Goal: Transaction & Acquisition: Obtain resource

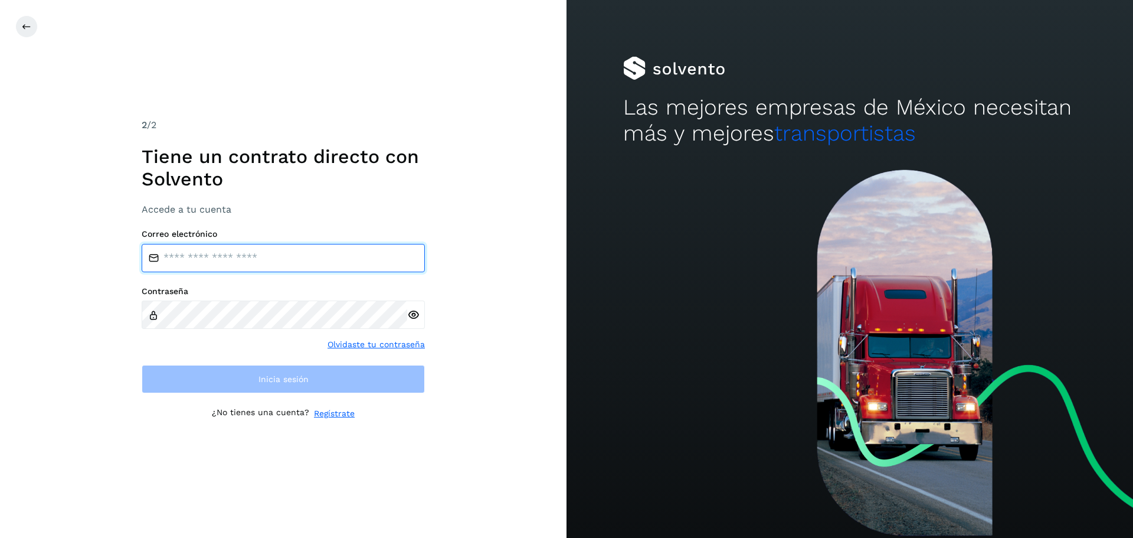
click at [244, 256] on input "email" at bounding box center [283, 258] width 283 height 28
type input "**********"
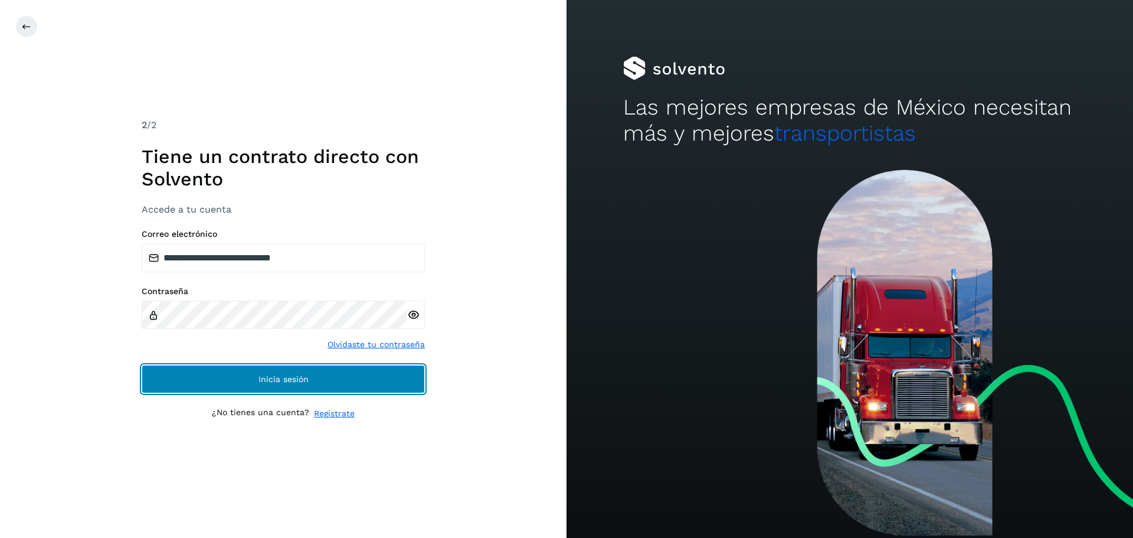
click at [305, 381] on span "Inicia sesión" at bounding box center [284, 379] width 50 height 8
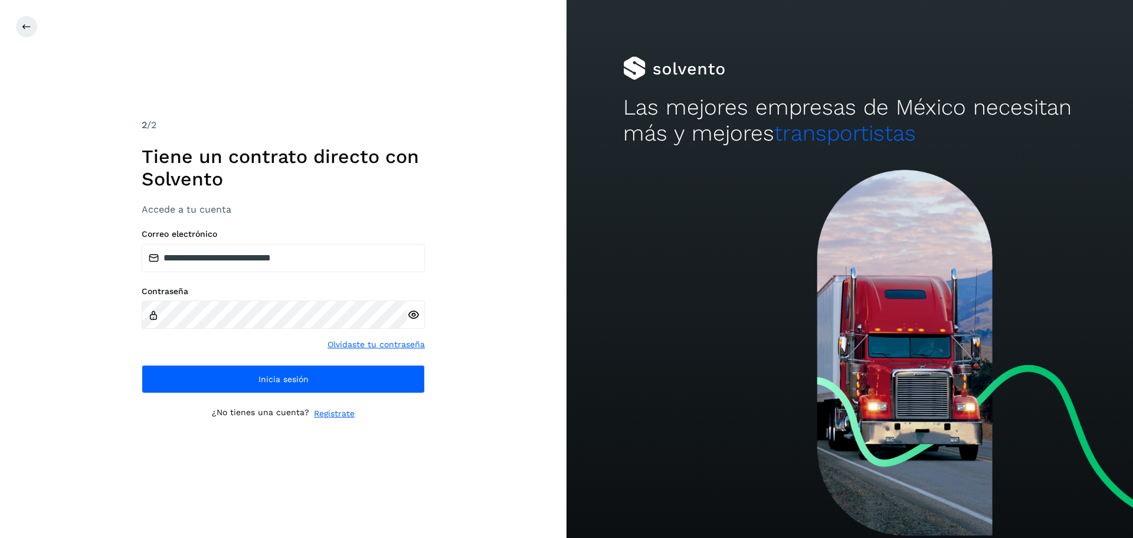
click at [0, 228] on div "**********" at bounding box center [283, 269] width 567 height 538
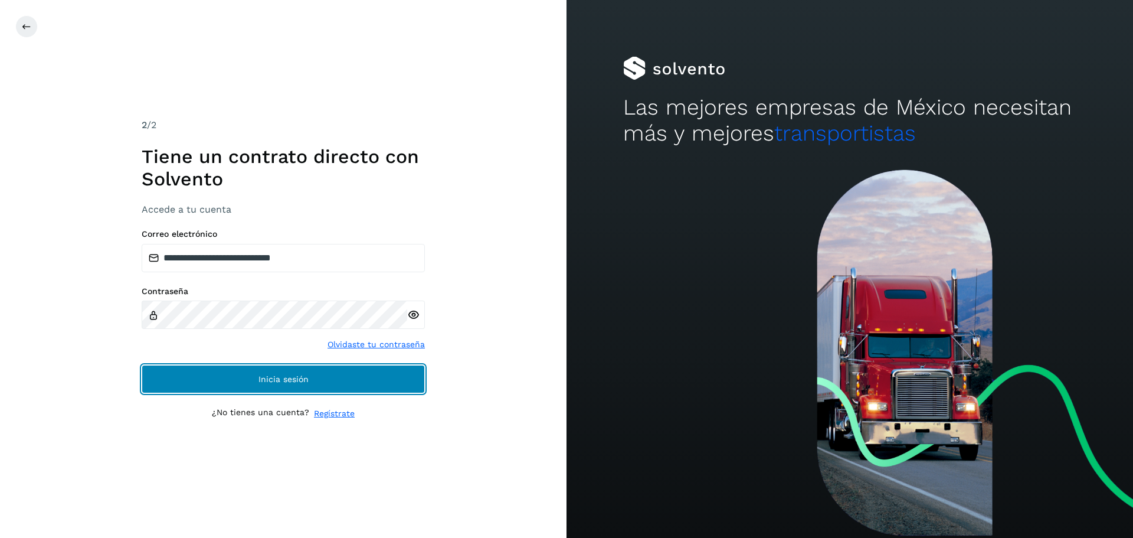
click at [253, 371] on button "Inicia sesión" at bounding box center [283, 379] width 283 height 28
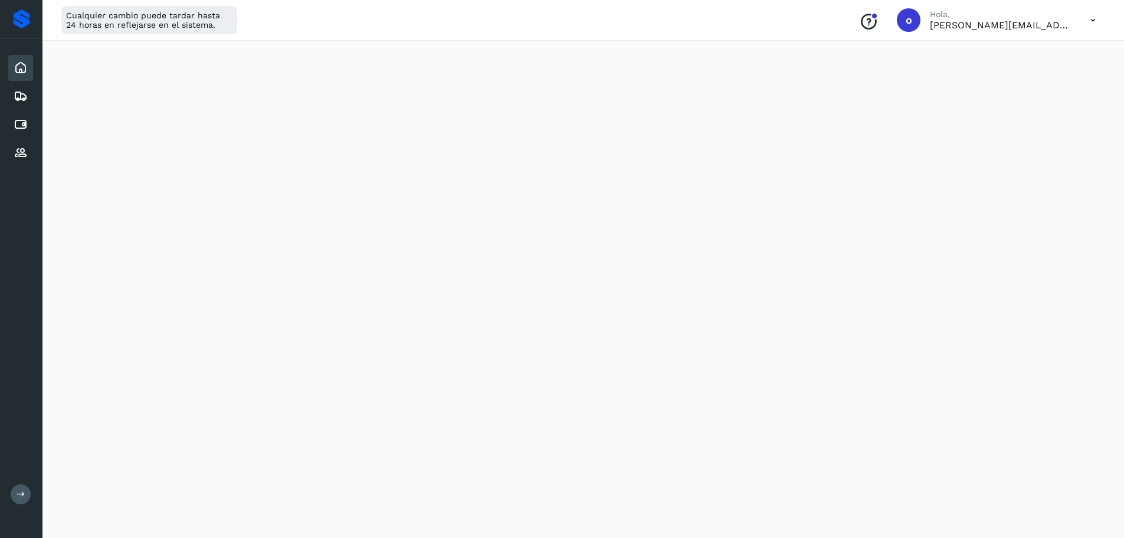
scroll to position [604, 0]
click at [24, 102] on icon at bounding box center [21, 96] width 14 height 14
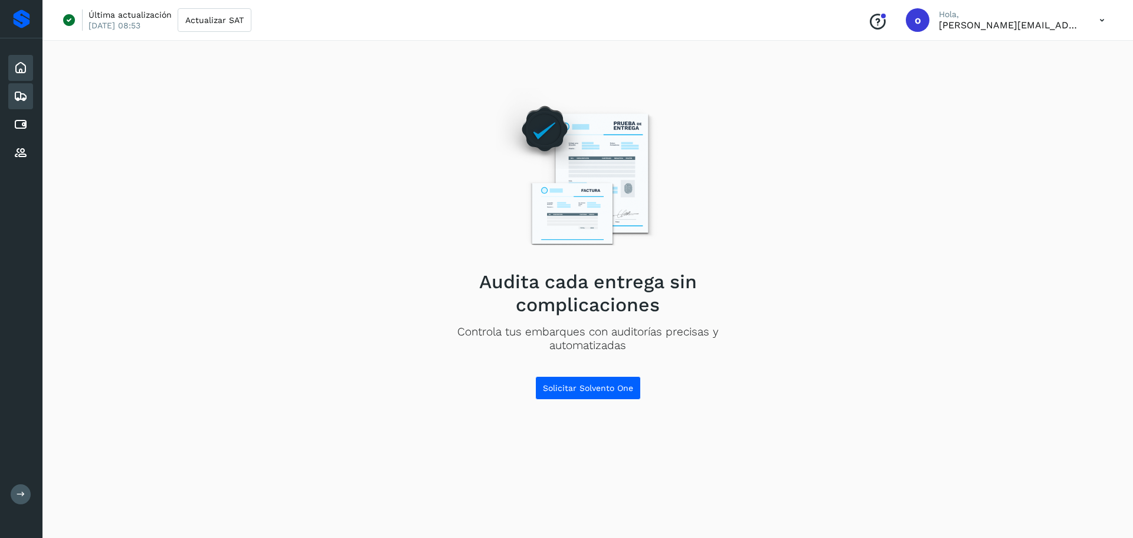
click at [25, 67] on icon at bounding box center [21, 68] width 14 height 14
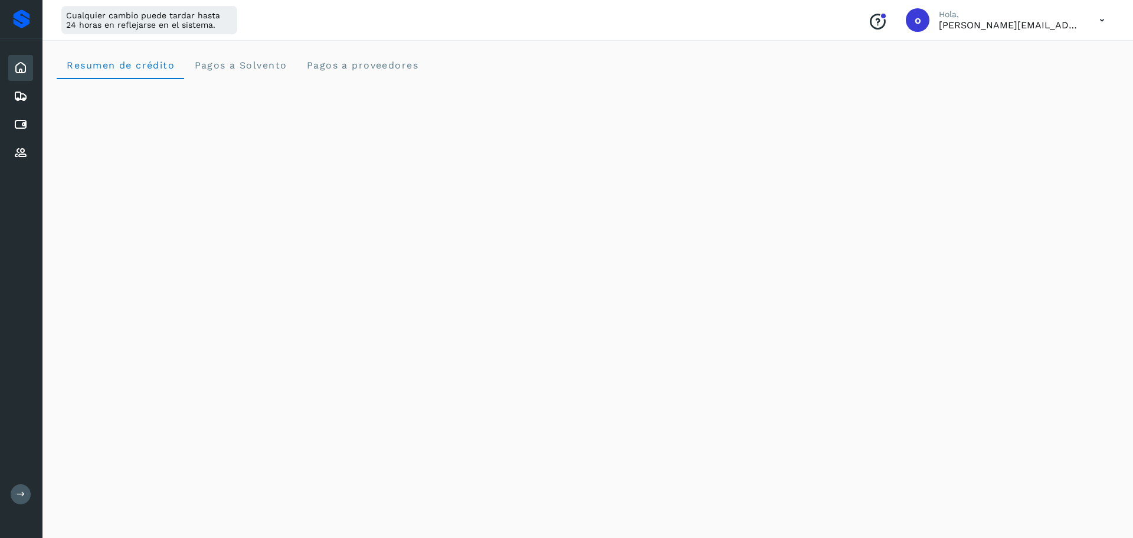
click at [428, 75] on div "Resumen de crédito Pagos a Solvento Pagos a proveedores" at bounding box center [588, 65] width 1062 height 28
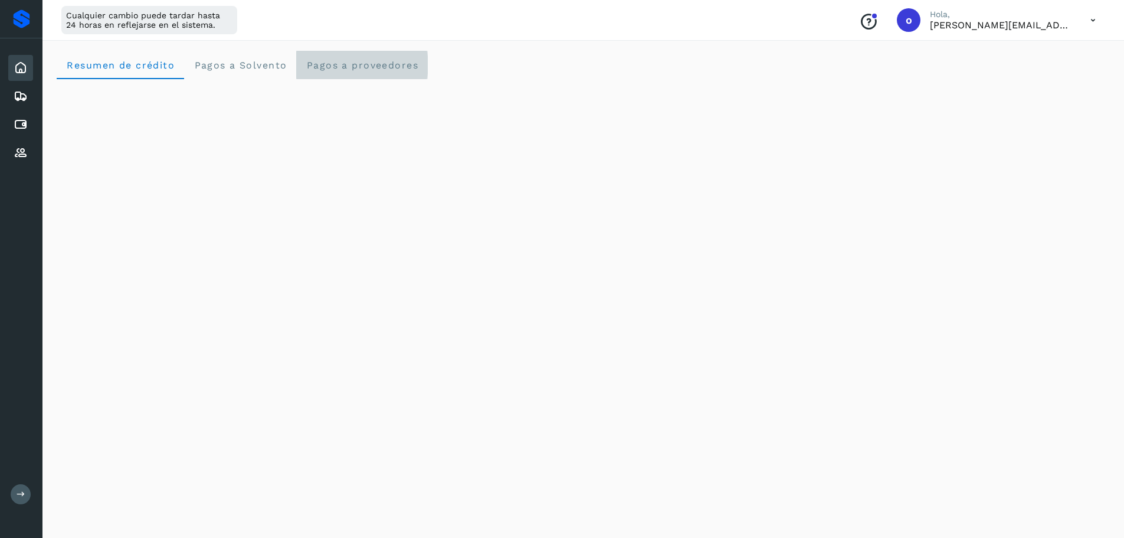
click at [411, 64] on span "Pagos a proveedores" at bounding box center [362, 65] width 113 height 11
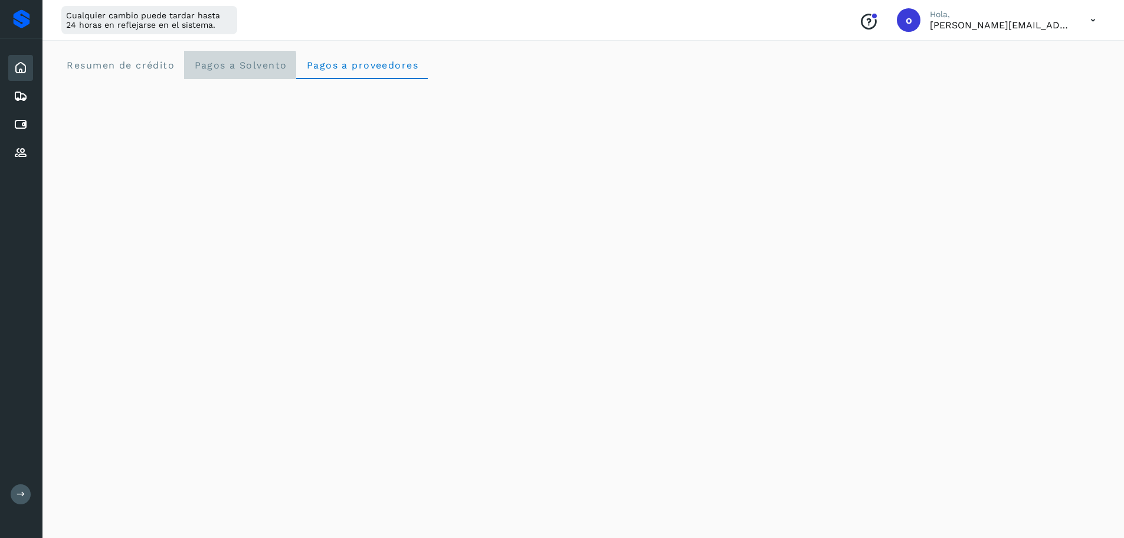
click at [243, 78] on Solvento "Pagos a Solvento" at bounding box center [240, 65] width 112 height 28
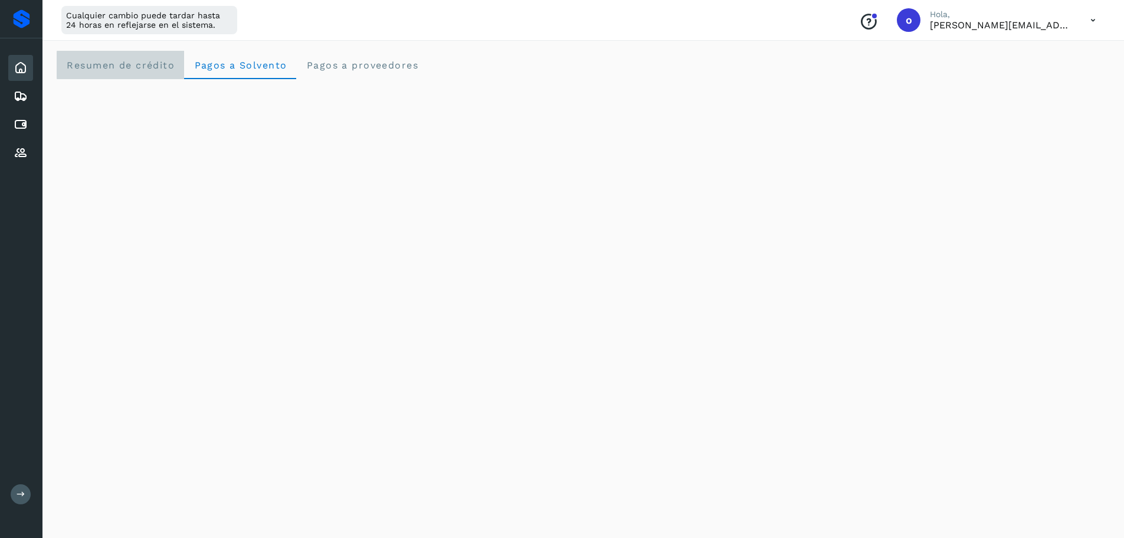
click at [156, 66] on span "Resumen de crédito" at bounding box center [120, 65] width 109 height 11
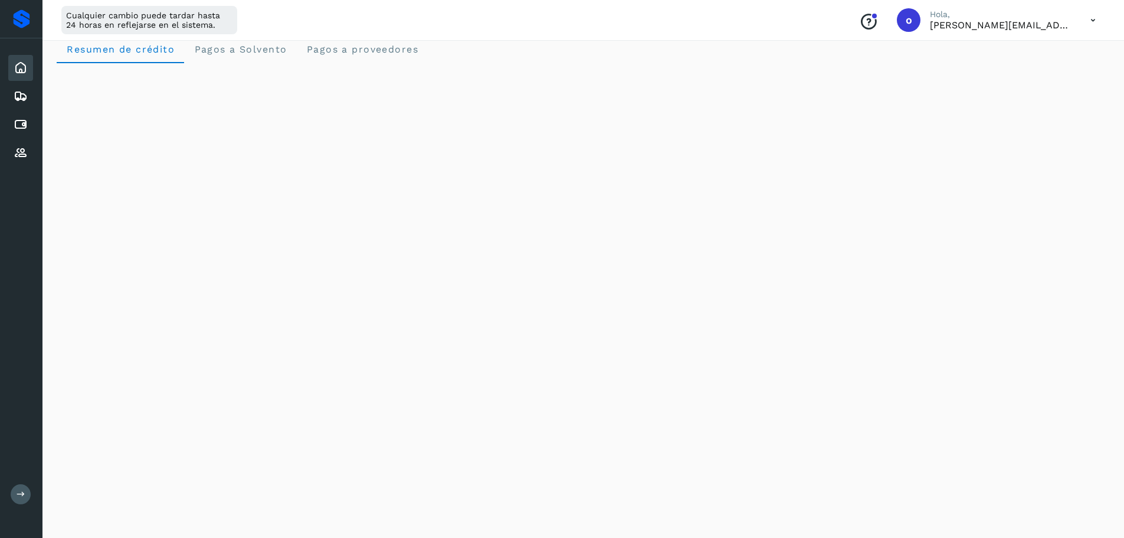
scroll to position [14, 0]
click at [22, 124] on icon at bounding box center [21, 124] width 14 height 14
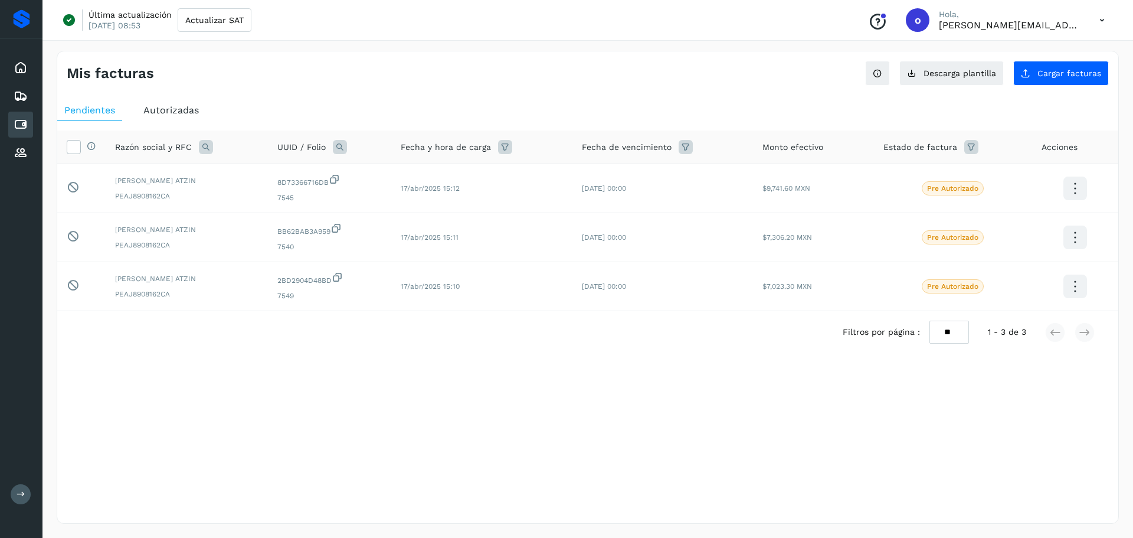
click at [175, 110] on span "Autorizadas" at bounding box center [170, 109] width 55 height 11
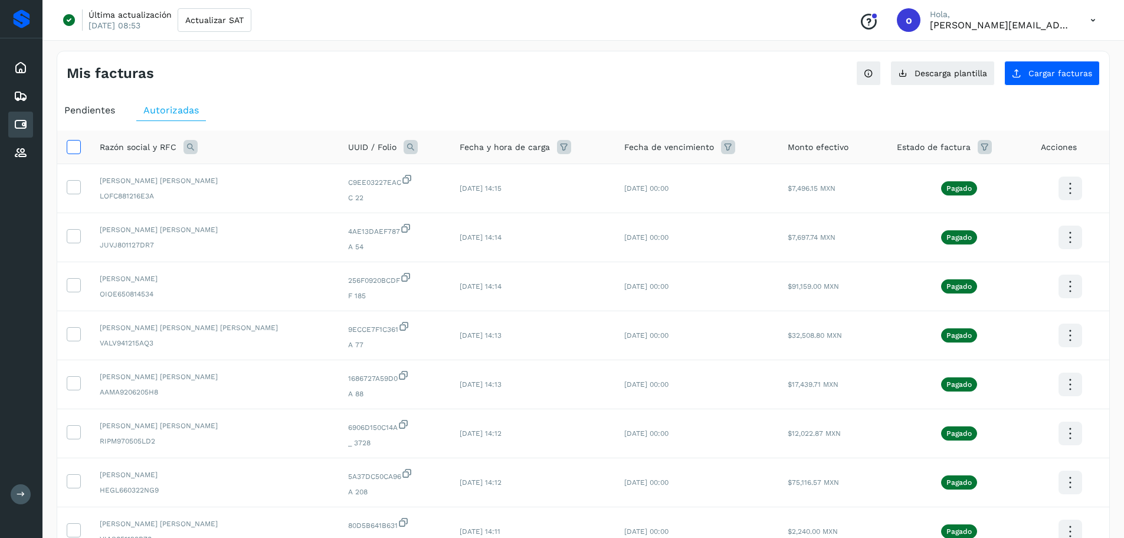
click at [77, 145] on icon at bounding box center [73, 146] width 12 height 12
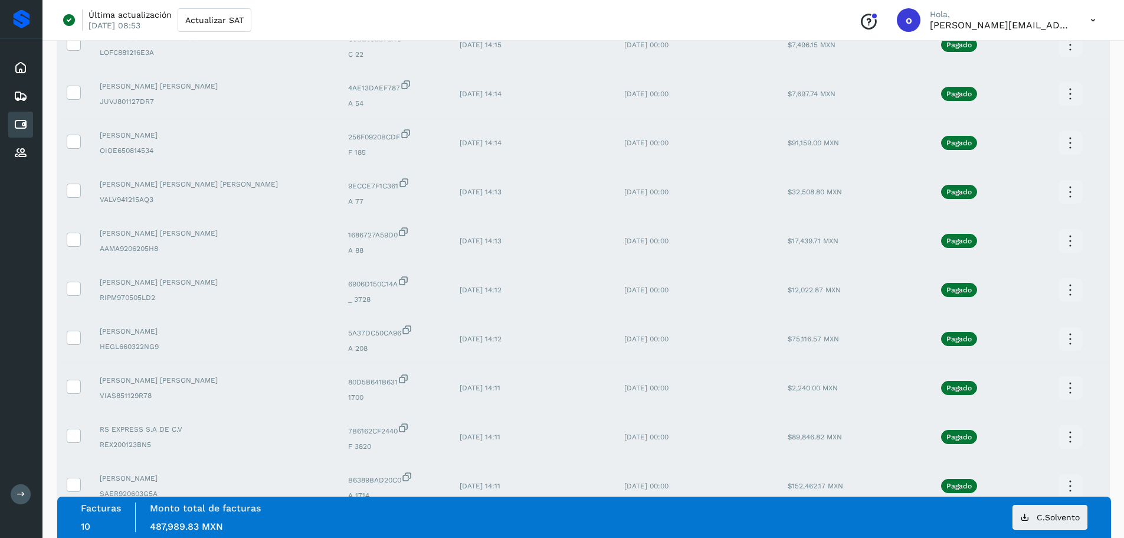
scroll to position [217, 0]
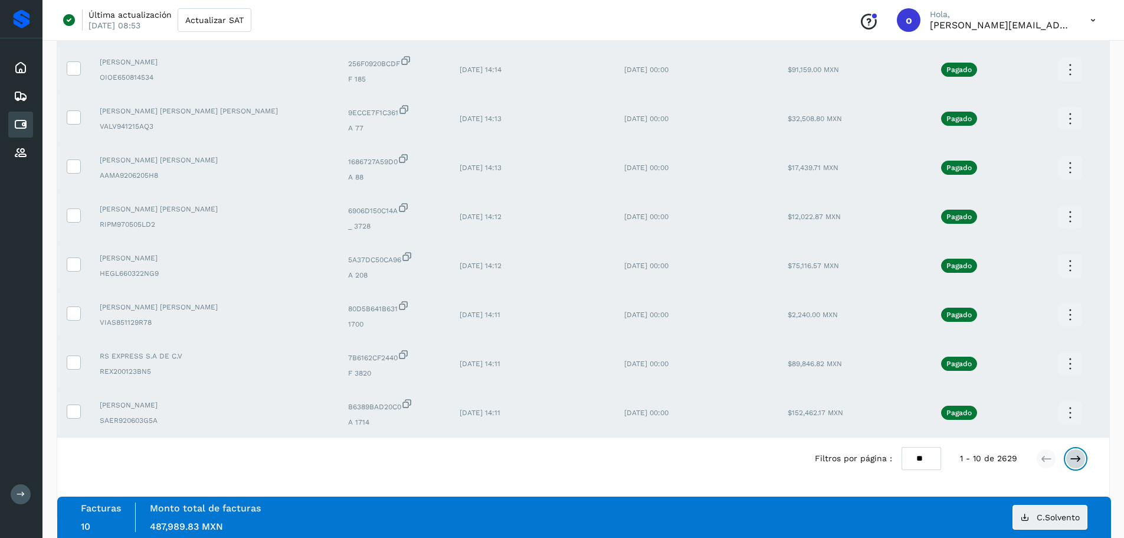
click at [1068, 460] on button at bounding box center [1076, 459] width 20 height 20
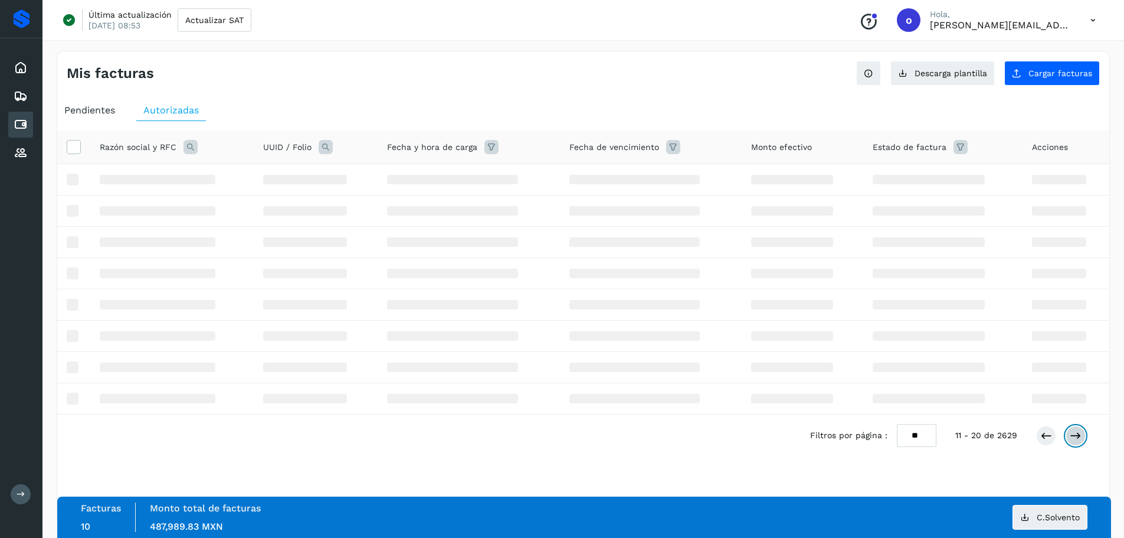
scroll to position [0, 0]
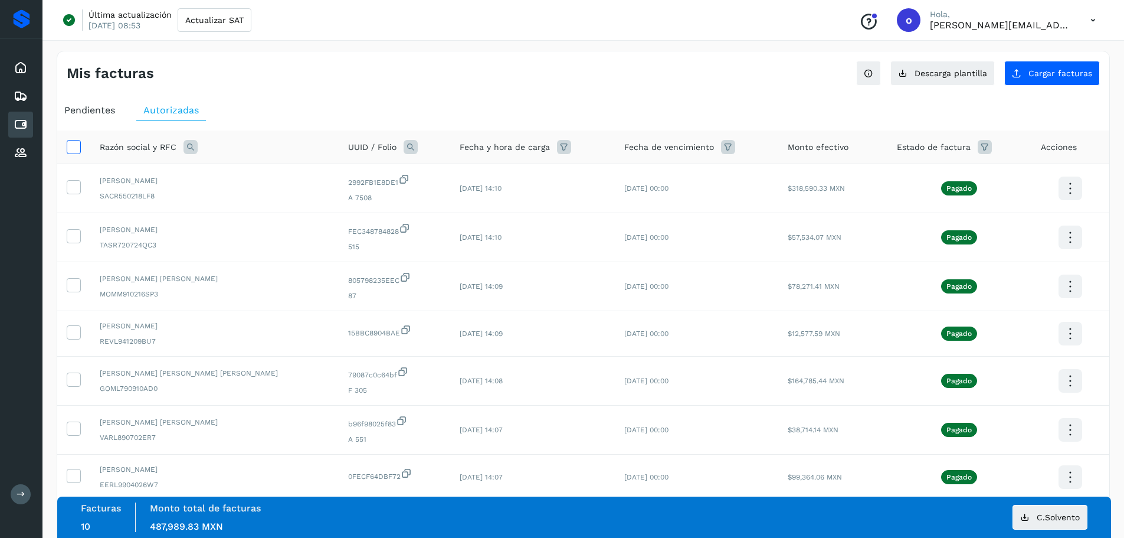
click at [71, 146] on icon at bounding box center [73, 146] width 12 height 12
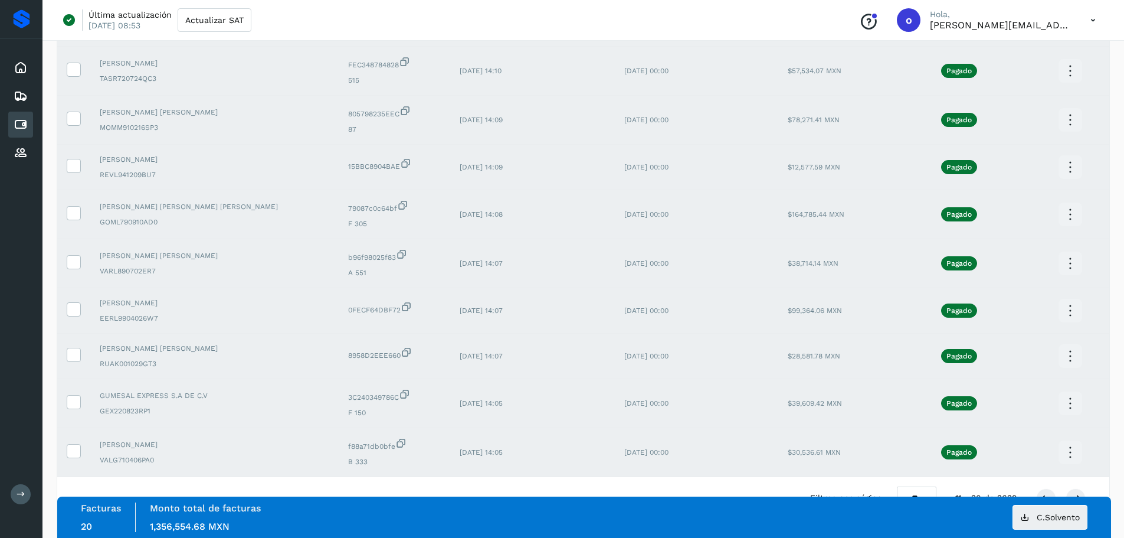
scroll to position [206, 0]
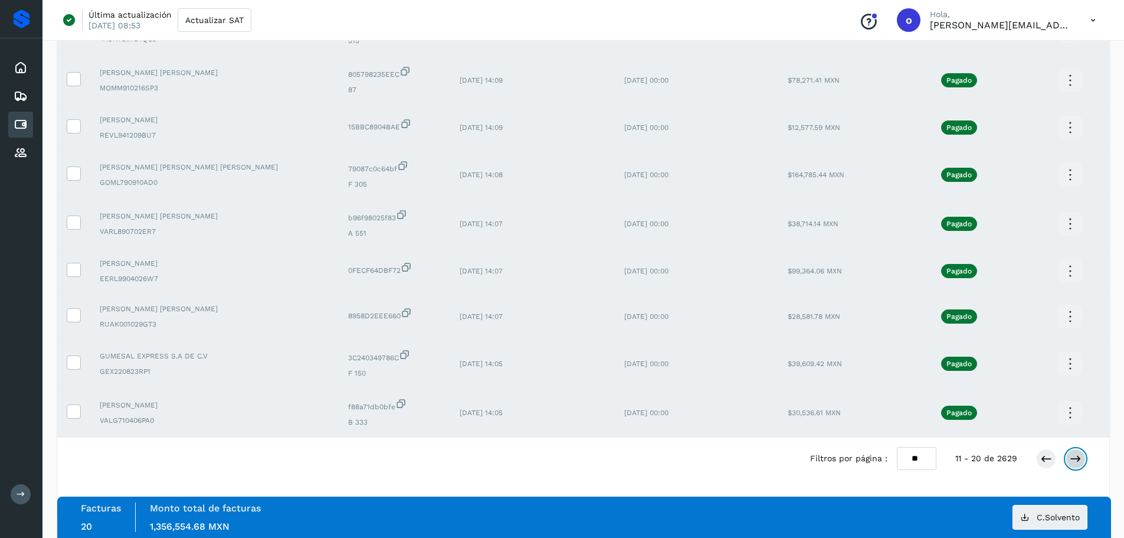
click at [1080, 452] on button at bounding box center [1076, 459] width 20 height 20
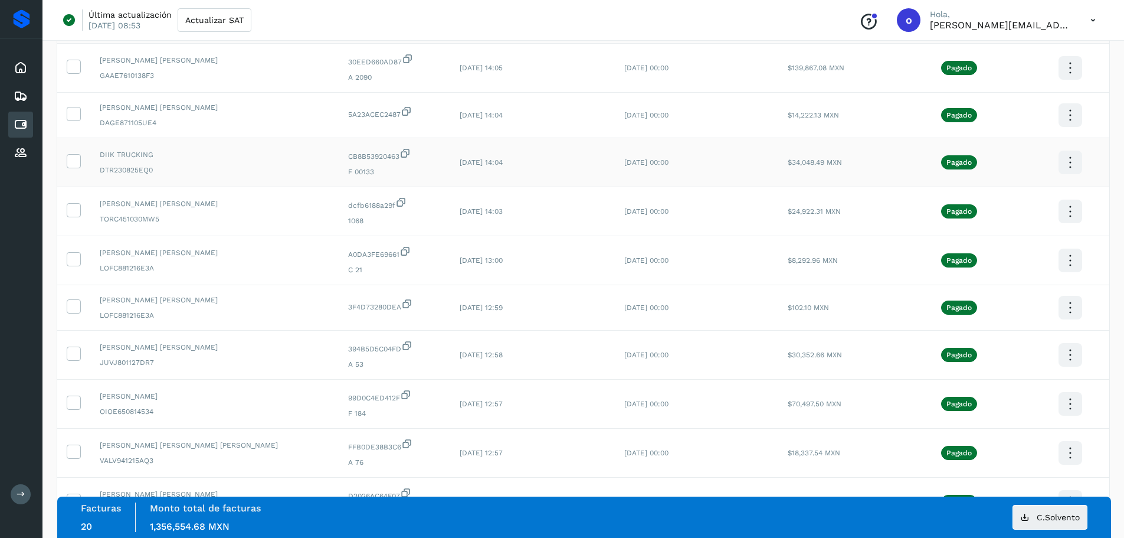
scroll to position [91, 0]
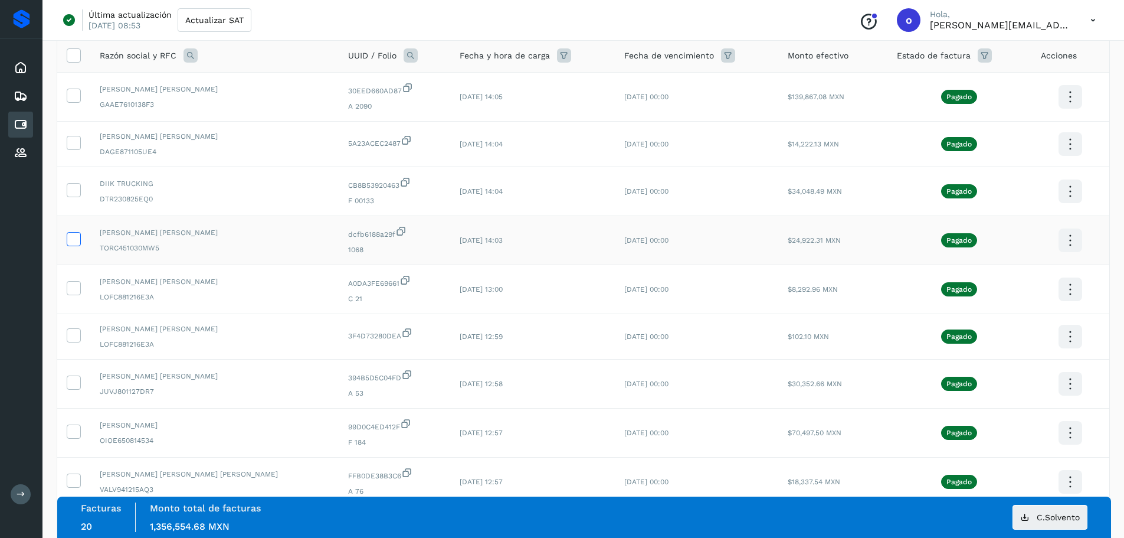
click at [69, 245] on span at bounding box center [73, 241] width 12 height 8
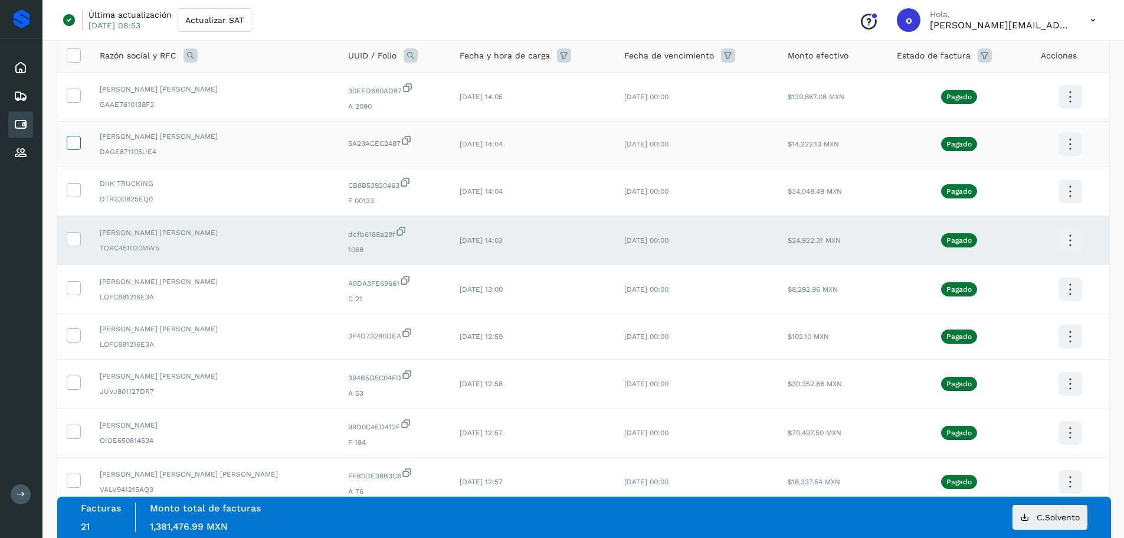
drag, startPoint x: 72, startPoint y: 184, endPoint x: 68, endPoint y: 146, distance: 38.0
click at [72, 184] on icon at bounding box center [73, 189] width 12 height 12
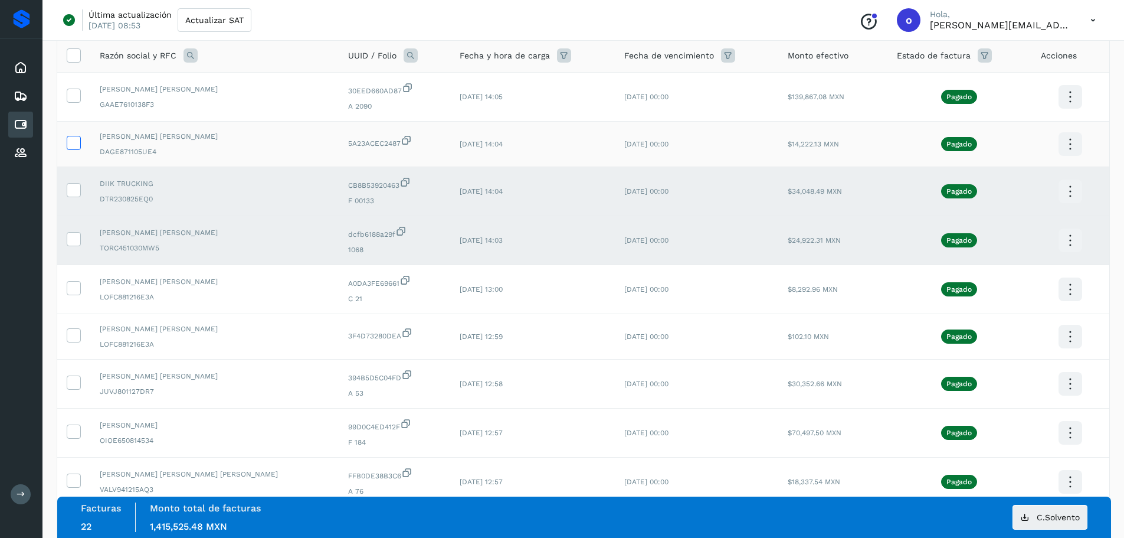
click at [68, 142] on icon at bounding box center [73, 142] width 12 height 12
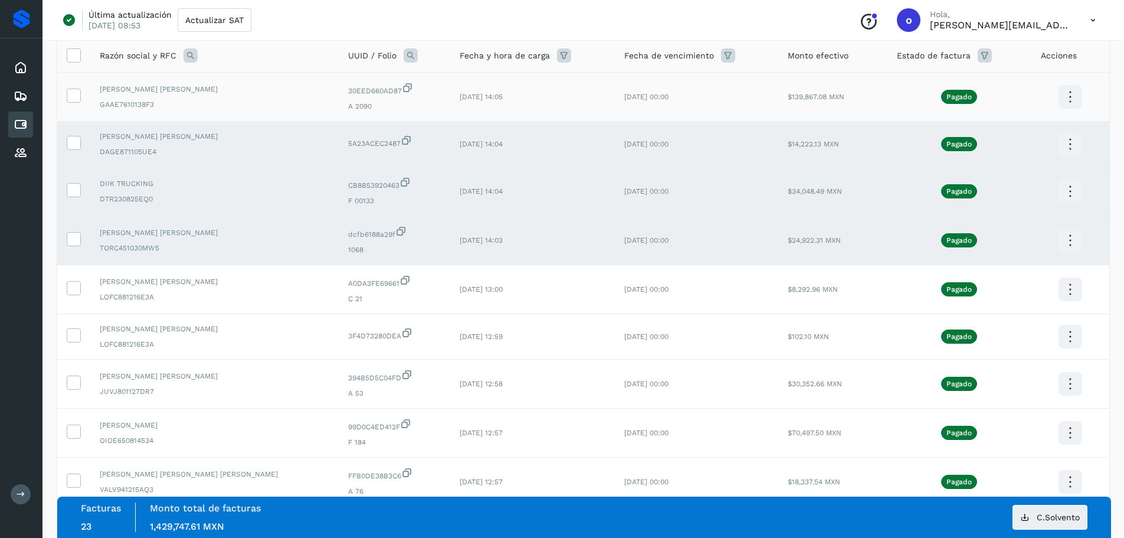
click at [74, 105] on td at bounding box center [73, 97] width 33 height 49
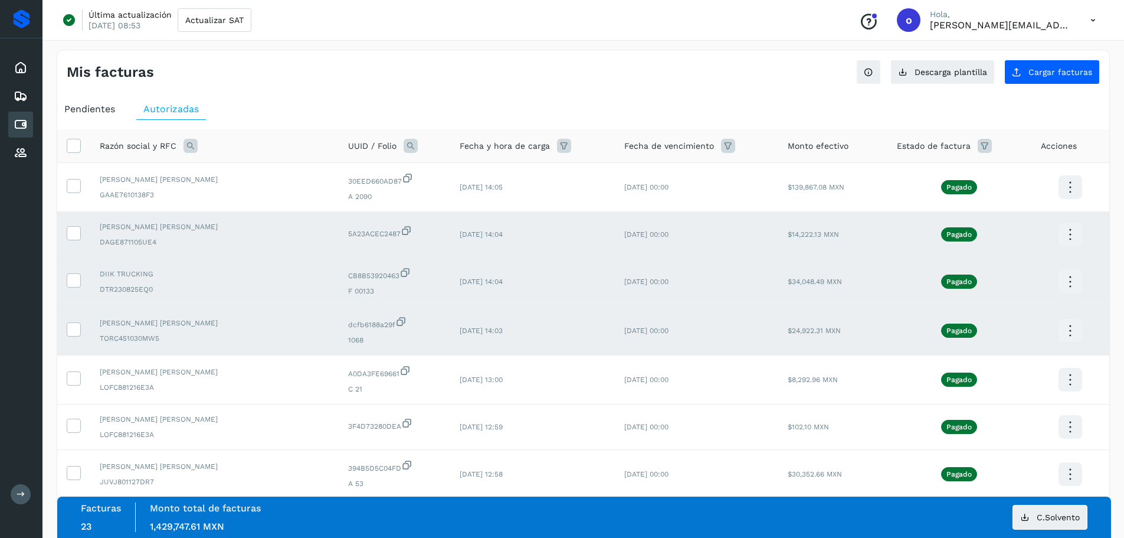
scroll to position [0, 0]
click at [78, 148] on icon at bounding box center [73, 146] width 12 height 12
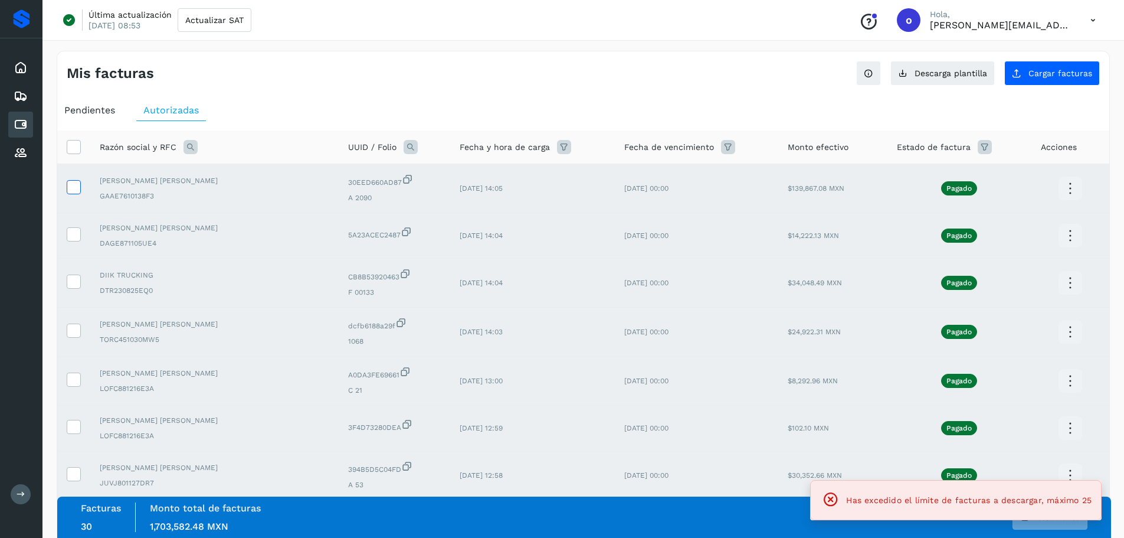
click at [73, 193] on span at bounding box center [73, 189] width 12 height 8
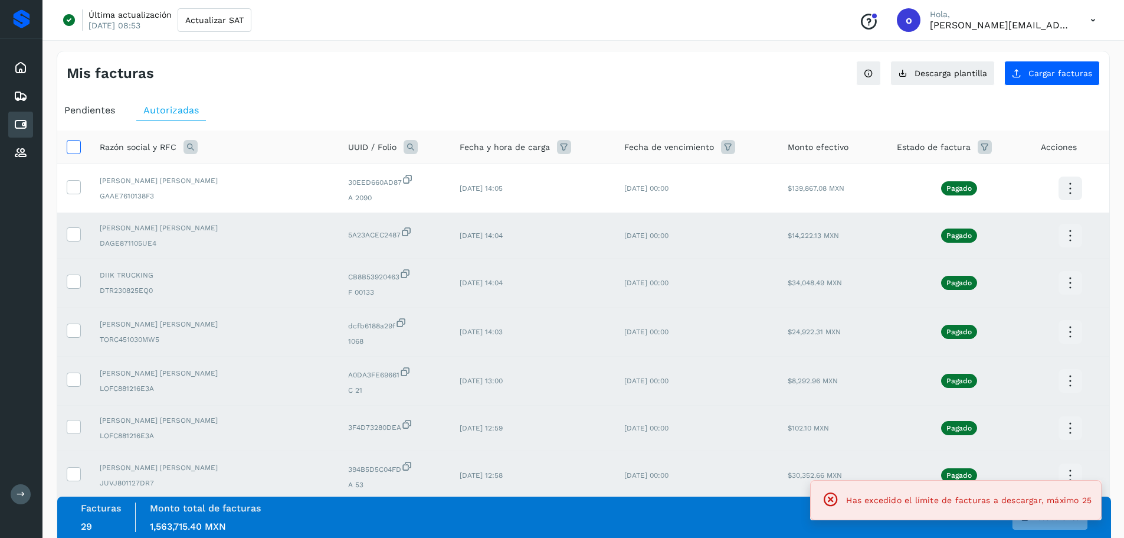
click at [72, 150] on icon at bounding box center [73, 146] width 12 height 12
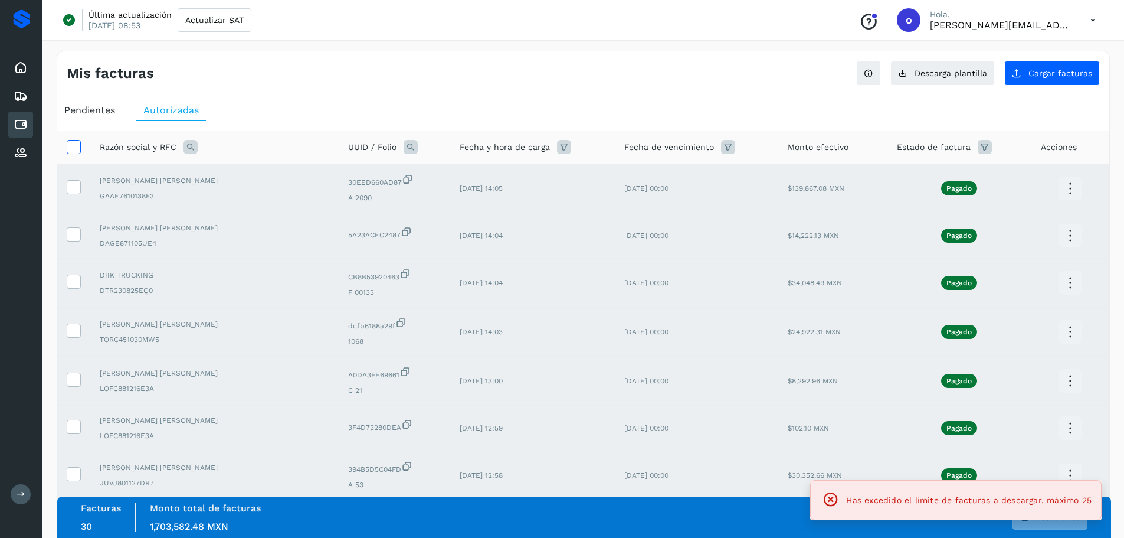
click at [72, 150] on icon at bounding box center [73, 146] width 12 height 12
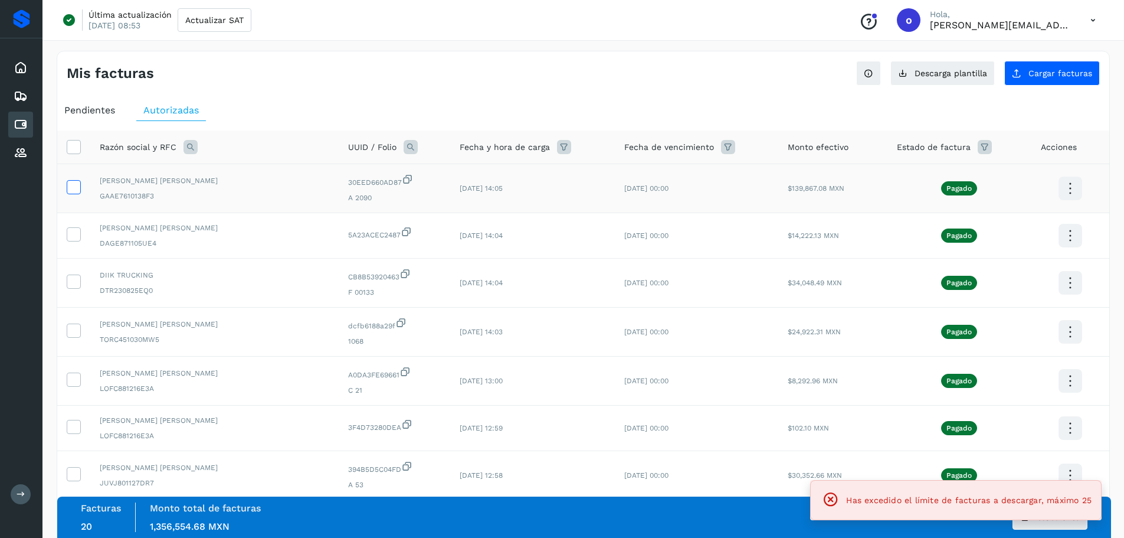
click at [80, 192] on label at bounding box center [74, 187] width 14 height 14
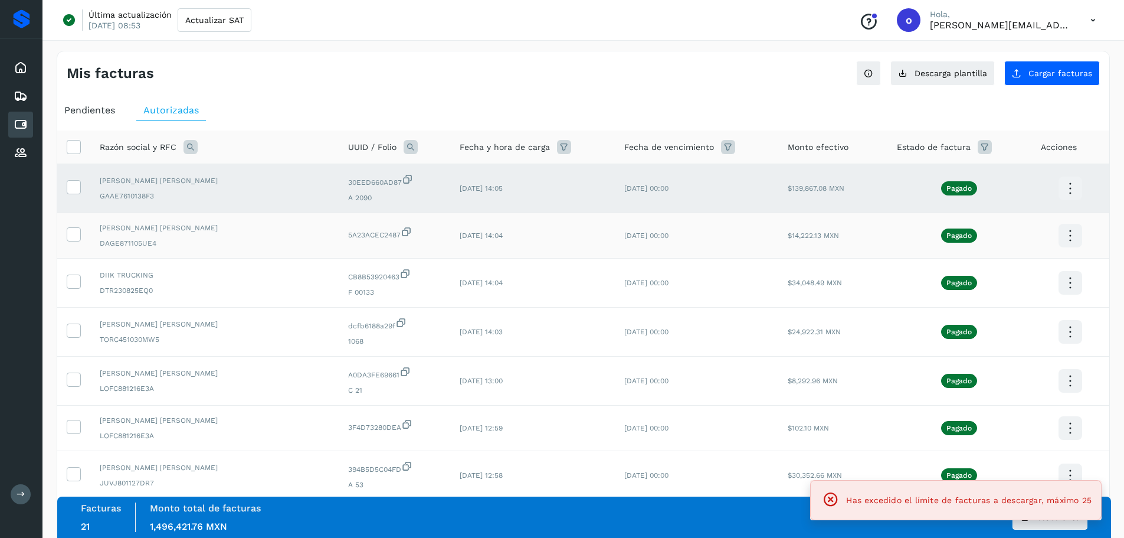
click at [81, 228] on td at bounding box center [73, 235] width 33 height 45
click at [71, 240] on span at bounding box center [73, 237] width 12 height 8
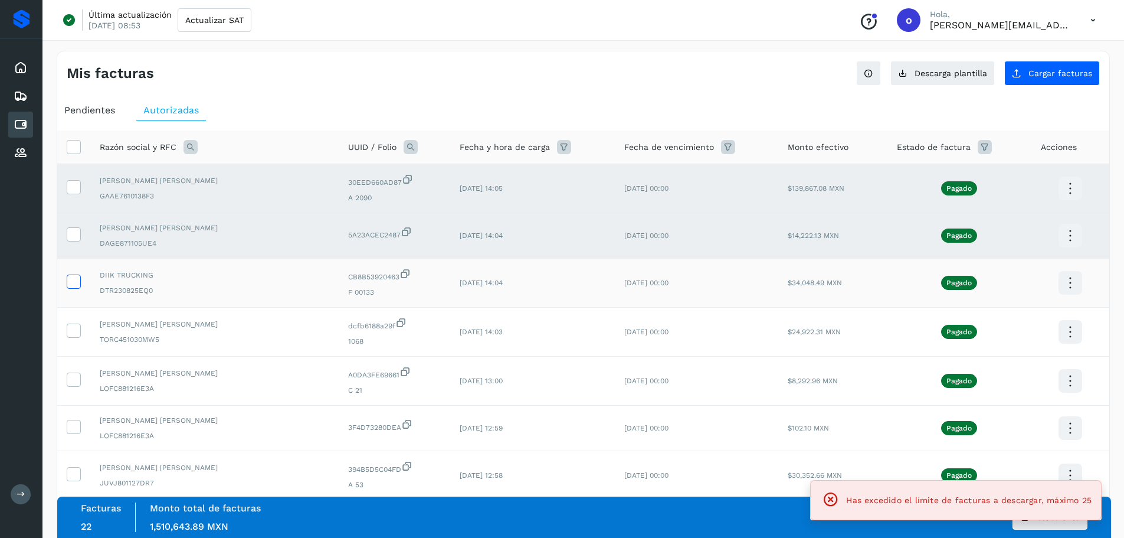
click at [72, 283] on icon at bounding box center [73, 280] width 12 height 12
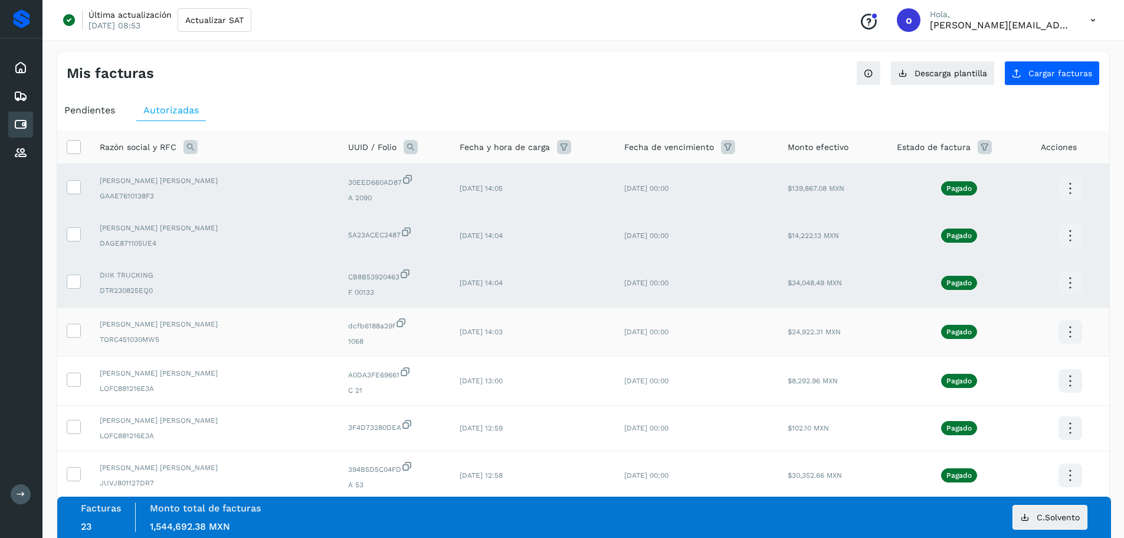
click at [74, 344] on td at bounding box center [73, 331] width 33 height 49
click at [66, 339] on td at bounding box center [73, 331] width 33 height 49
click at [70, 334] on icon at bounding box center [73, 329] width 12 height 12
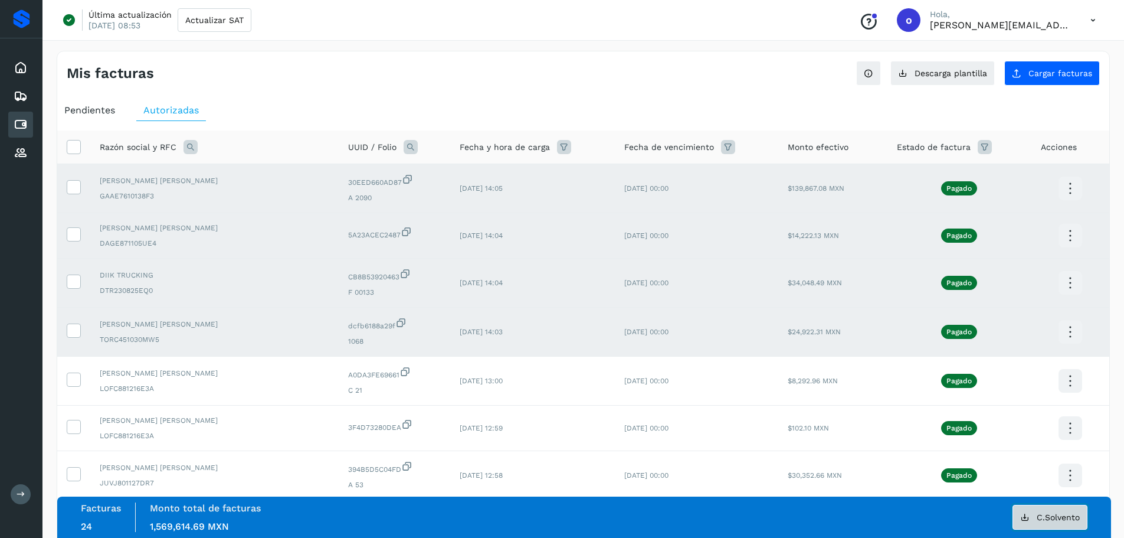
click at [1050, 523] on button "C.Solvento" at bounding box center [1050, 517] width 75 height 25
click at [77, 192] on icon at bounding box center [73, 186] width 12 height 12
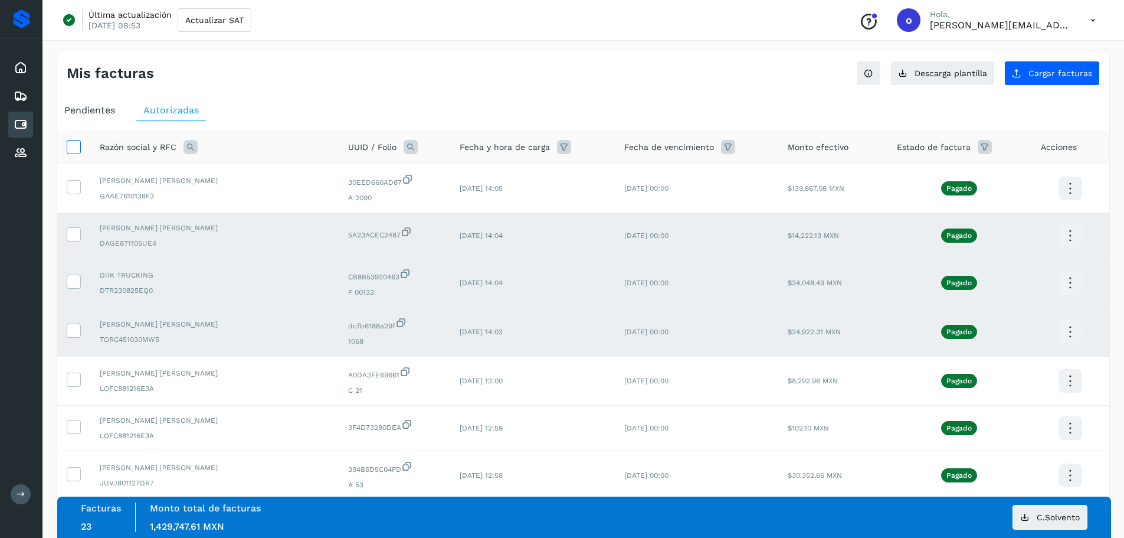
click at [74, 149] on icon at bounding box center [73, 146] width 12 height 12
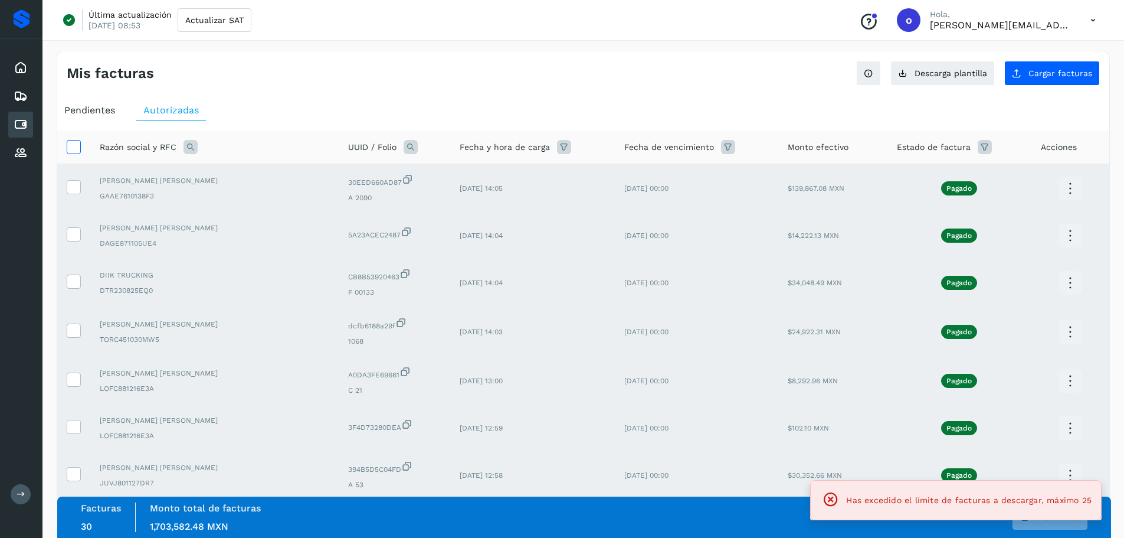
click at [74, 149] on icon at bounding box center [73, 146] width 12 height 12
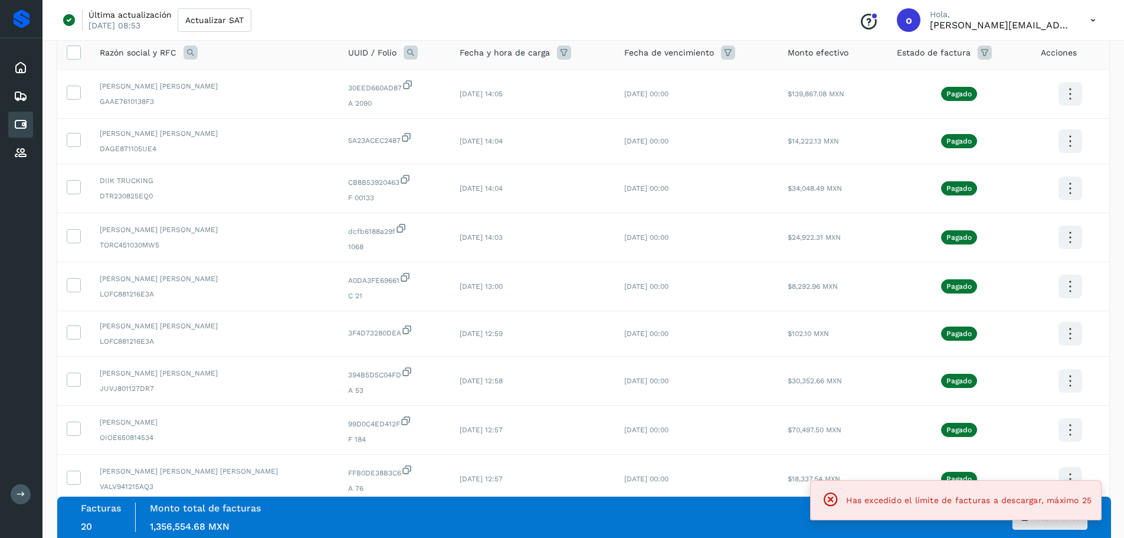
scroll to position [210, 0]
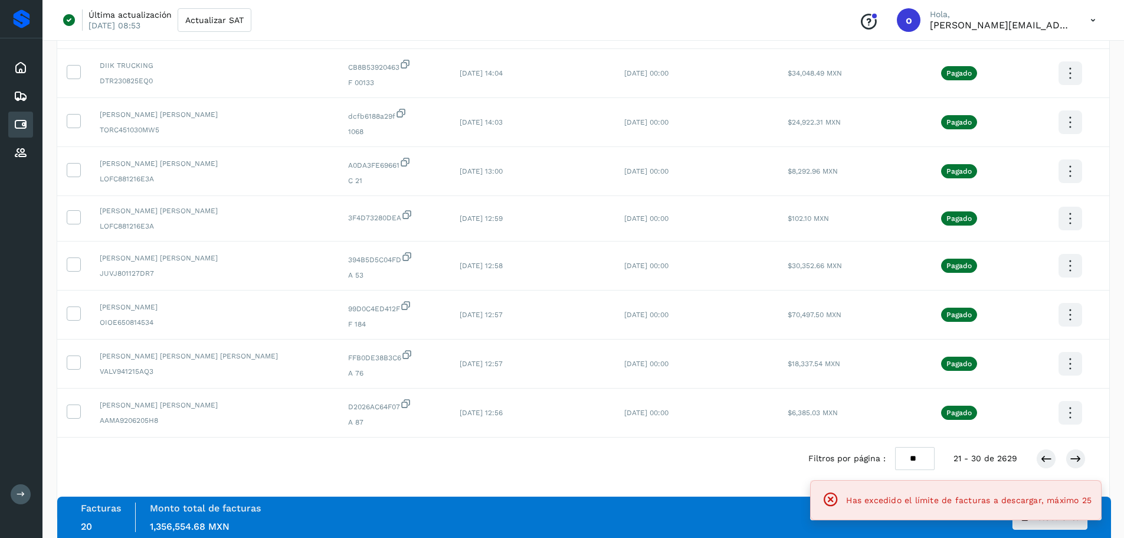
click at [712, 529] on div "Facturas 20 Monto total de facturas Monto total 1,356,554.68 MXN C.Solvento" at bounding box center [584, 517] width 1007 height 30
click at [751, 527] on div "Facturas 20 Monto total de facturas Monto total 1,356,554.68 MXN C.Solvento" at bounding box center [584, 517] width 1007 height 30
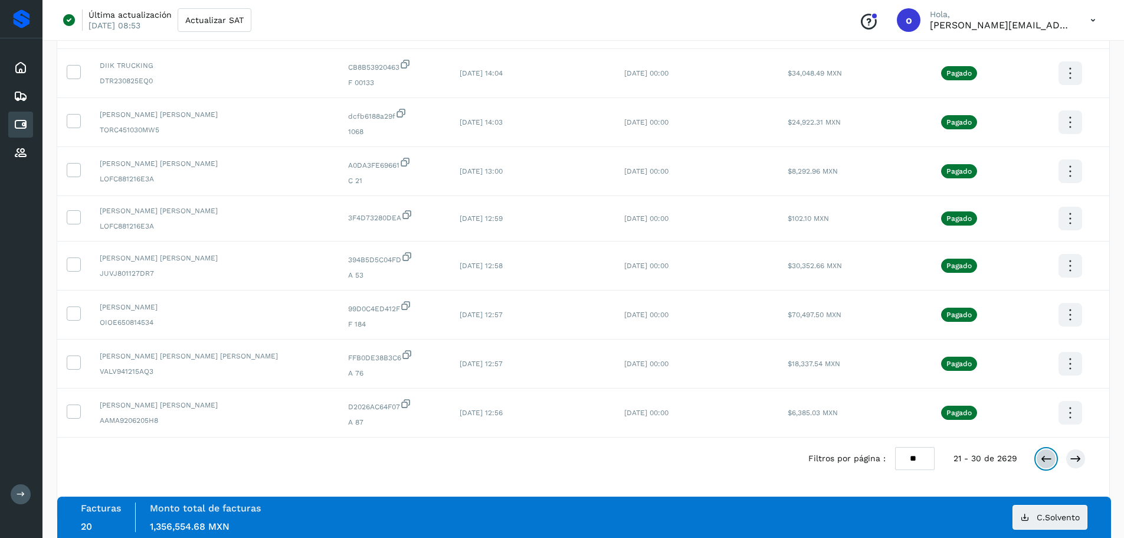
click at [1042, 456] on icon at bounding box center [1046, 459] width 12 height 12
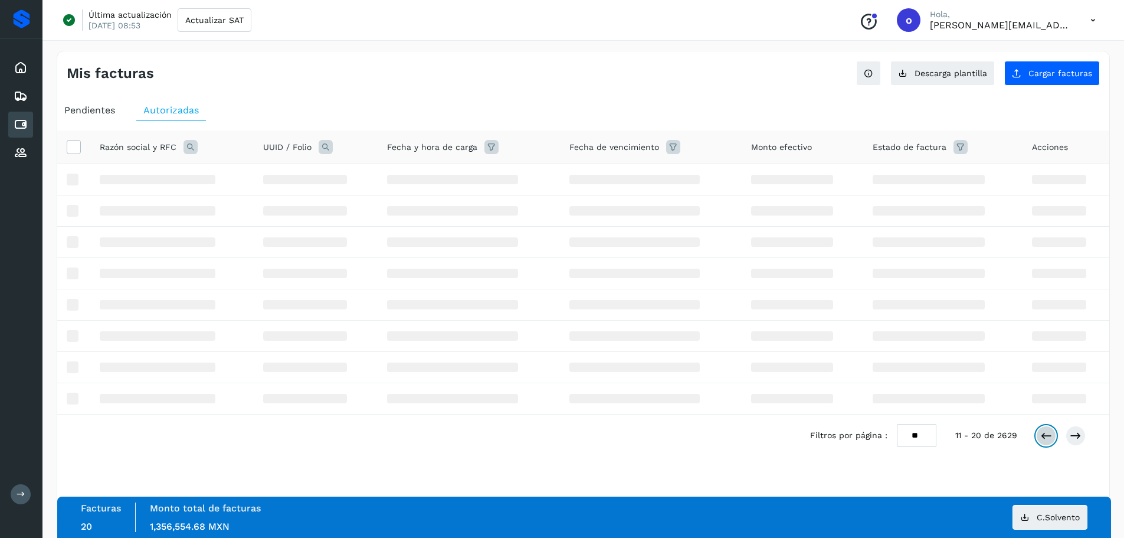
scroll to position [0, 0]
click at [25, 130] on icon at bounding box center [21, 124] width 14 height 14
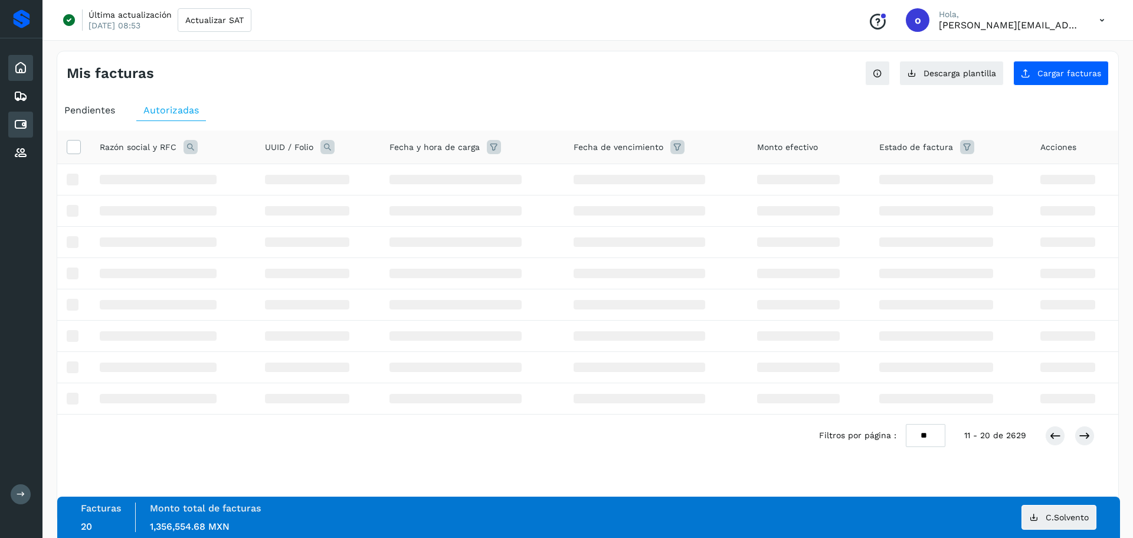
click at [25, 73] on icon at bounding box center [21, 68] width 14 height 14
